Goal: Check status: Check status

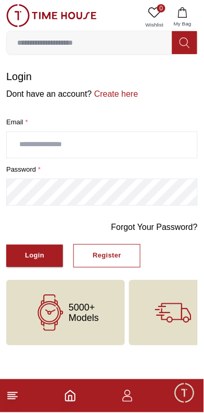
click at [57, 140] on input "text" at bounding box center [102, 145] width 191 height 26
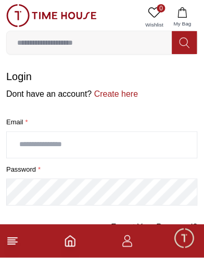
type input "**********"
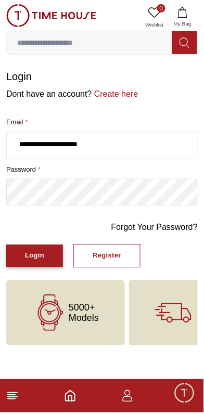
click at [40, 252] on div "Login" at bounding box center [34, 256] width 19 height 12
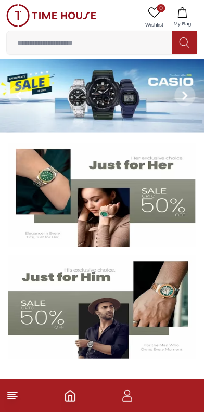
click at [132, 397] on icon "button" at bounding box center [127, 396] width 12 height 12
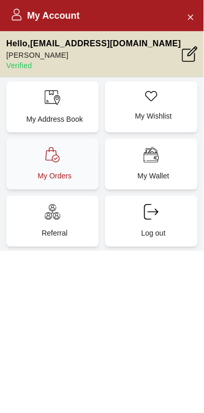
click at [57, 165] on div "My Orders" at bounding box center [52, 164] width 93 height 51
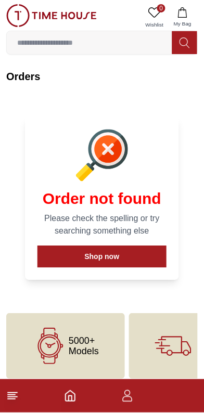
click at [16, 398] on line at bounding box center [12, 398] width 9 height 0
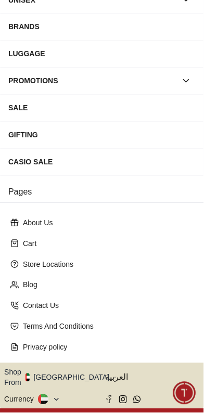
scroll to position [145, 0]
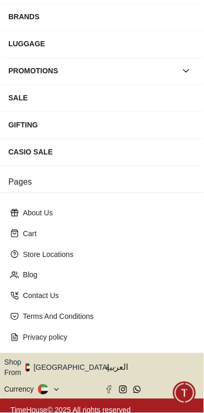
click at [69, 365] on button "Shop From [GEOGRAPHIC_DATA]" at bounding box center [60, 368] width 113 height 21
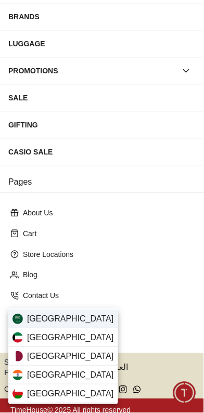
click at [71, 321] on span "[GEOGRAPHIC_DATA]" at bounding box center [70, 319] width 87 height 12
